Goal: Task Accomplishment & Management: Manage account settings

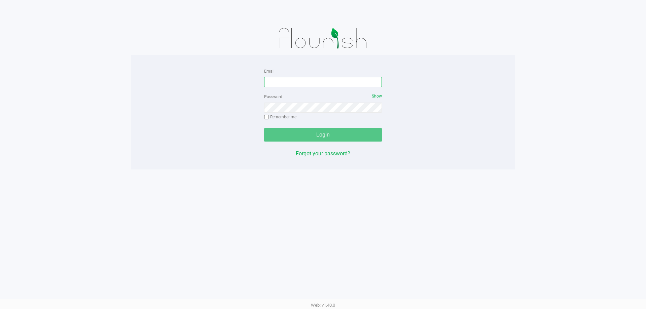
click at [306, 83] on input "Email" at bounding box center [323, 82] width 118 height 10
type input "[EMAIL_ADDRESS][DOMAIN_NAME]"
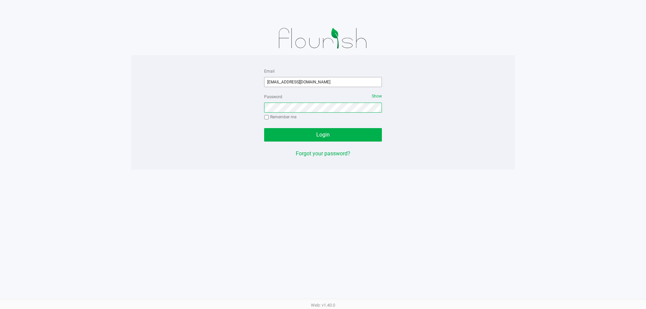
click at [264, 128] on button "Login" at bounding box center [323, 134] width 118 height 13
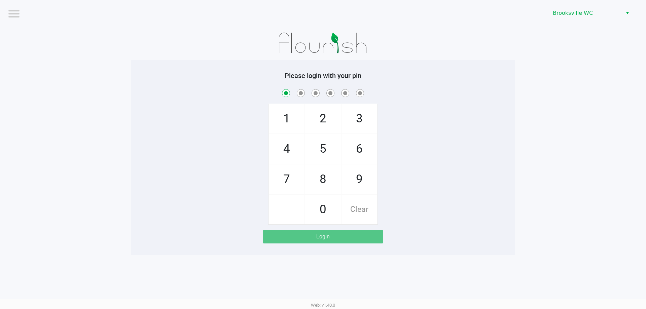
checkbox input "true"
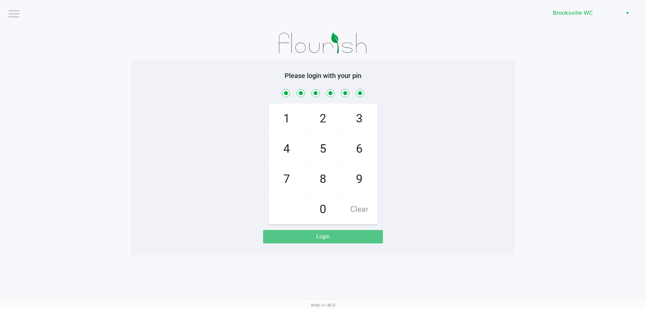
checkbox input "true"
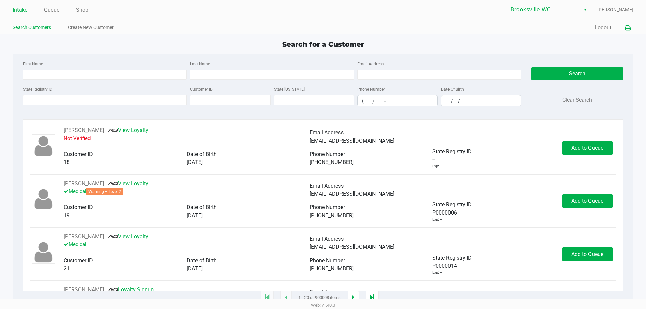
click at [625, 30] on icon at bounding box center [628, 28] width 6 height 5
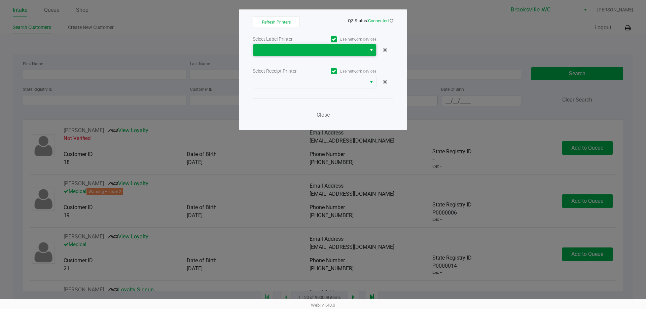
click at [275, 50] on span at bounding box center [309, 50] width 105 height 8
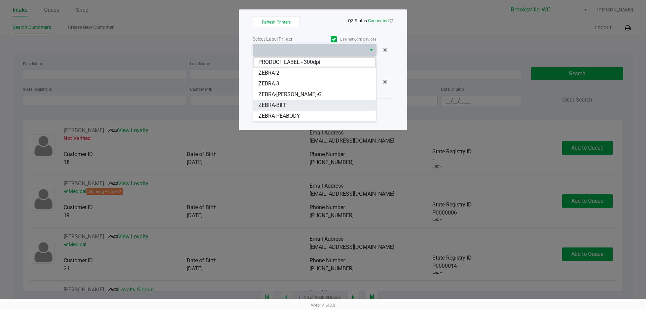
click at [283, 104] on span "ZEBRA-BIFF" at bounding box center [272, 105] width 29 height 8
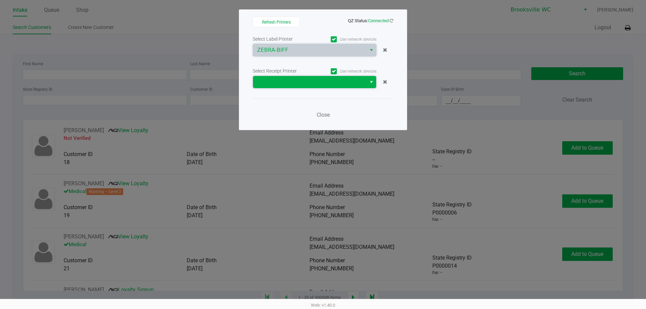
click at [282, 79] on span at bounding box center [309, 82] width 105 height 8
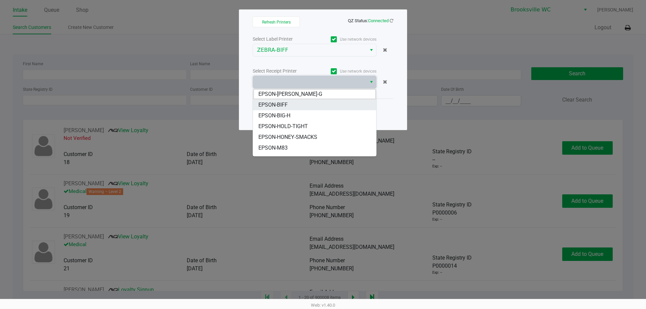
click at [287, 105] on span "EPSON-BIFF" at bounding box center [272, 105] width 29 height 8
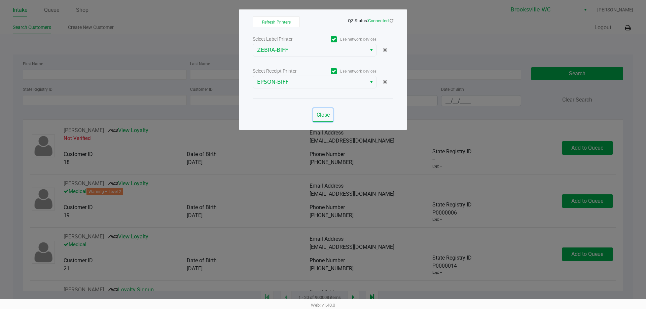
click at [314, 113] on button "Close" at bounding box center [323, 114] width 20 height 13
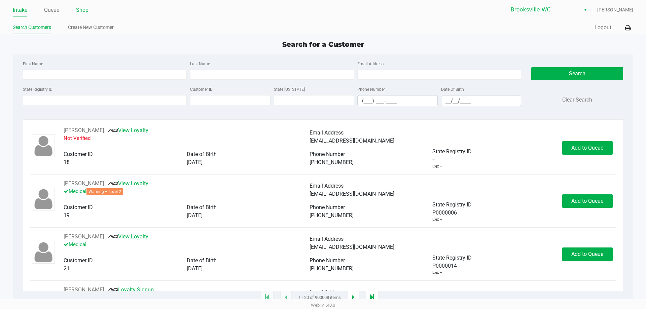
click at [82, 12] on link "Shop" at bounding box center [82, 9] width 12 height 9
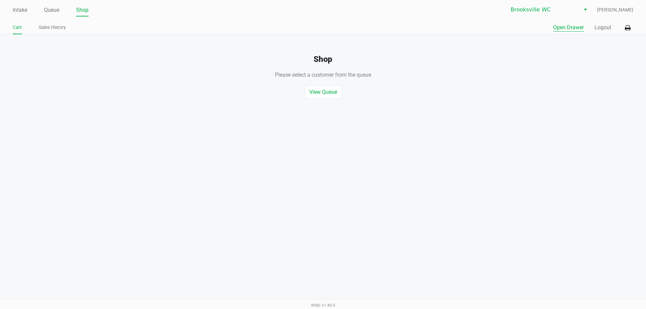
click at [561, 28] on button "Open Drawer" at bounding box center [568, 28] width 31 height 8
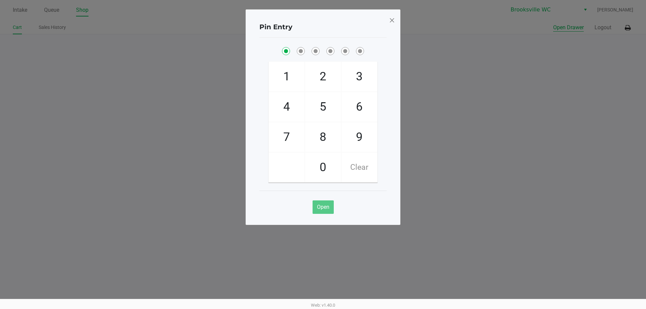
checkbox input "true"
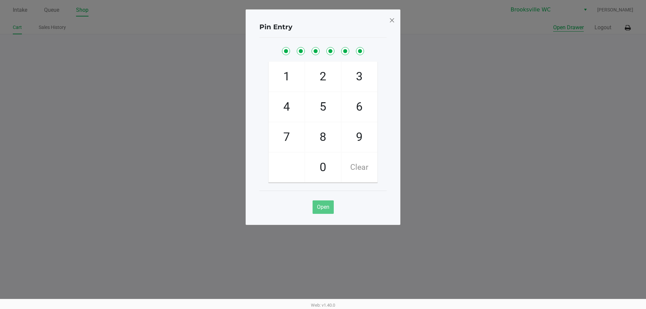
checkbox input "true"
drag, startPoint x: 396, startPoint y: 24, endPoint x: 392, endPoint y: 22, distance: 4.1
click at [394, 24] on div "Pin Entry 1 4 7 2 5 8 0 3 6 9 Clear Open" at bounding box center [323, 117] width 155 height 216
click at [391, 21] on span at bounding box center [392, 20] width 6 height 11
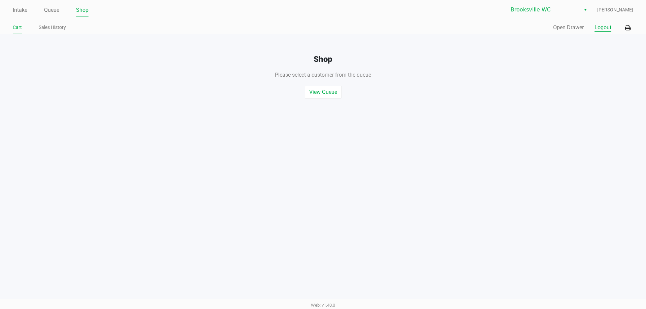
click at [606, 25] on button "Logout" at bounding box center [603, 28] width 17 height 8
